Goal: Find specific page/section

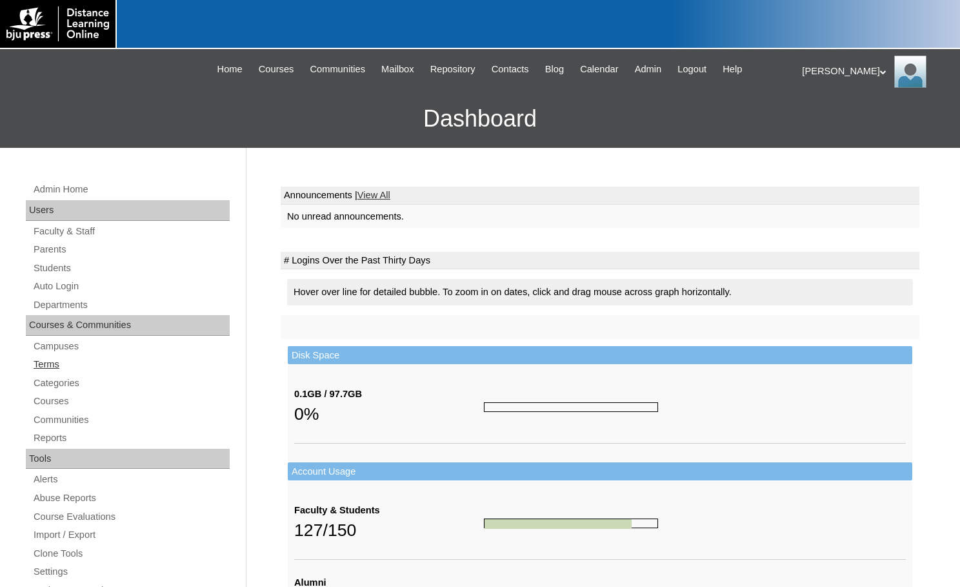
click at [53, 363] on link "Terms" at bounding box center [130, 364] width 197 height 16
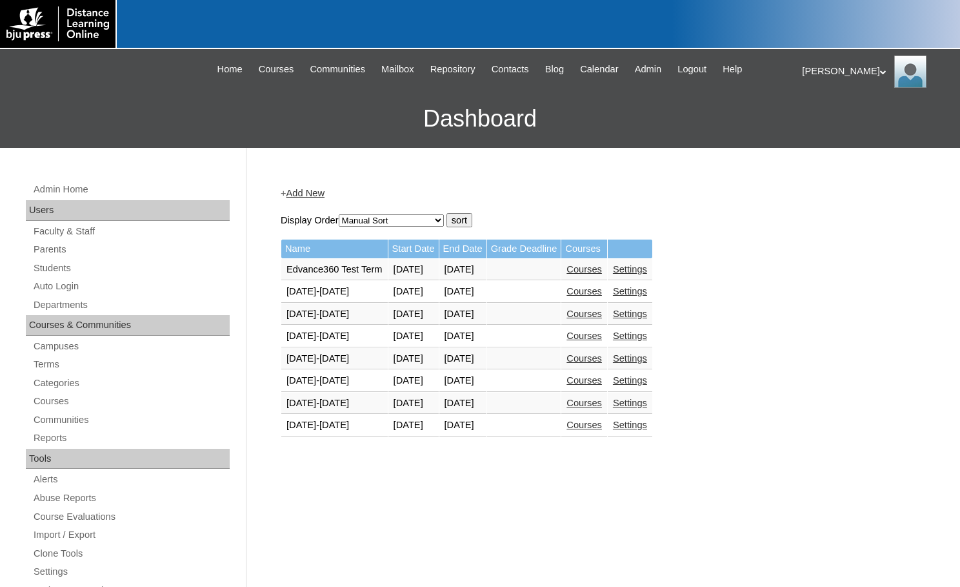
click at [602, 427] on link "Courses" at bounding box center [584, 424] width 35 height 10
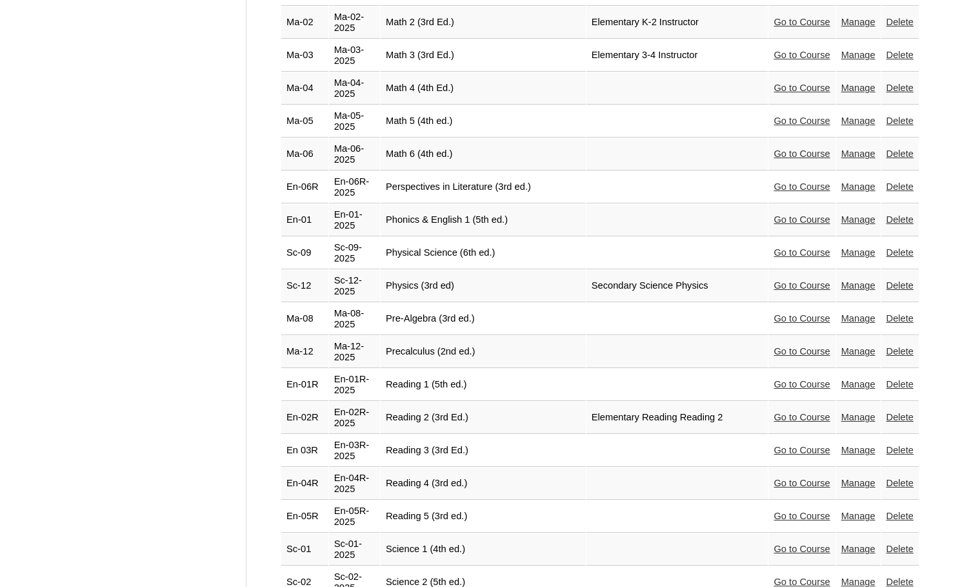
scroll to position [2630, 0]
